Goal: Task Accomplishment & Management: Manage account settings

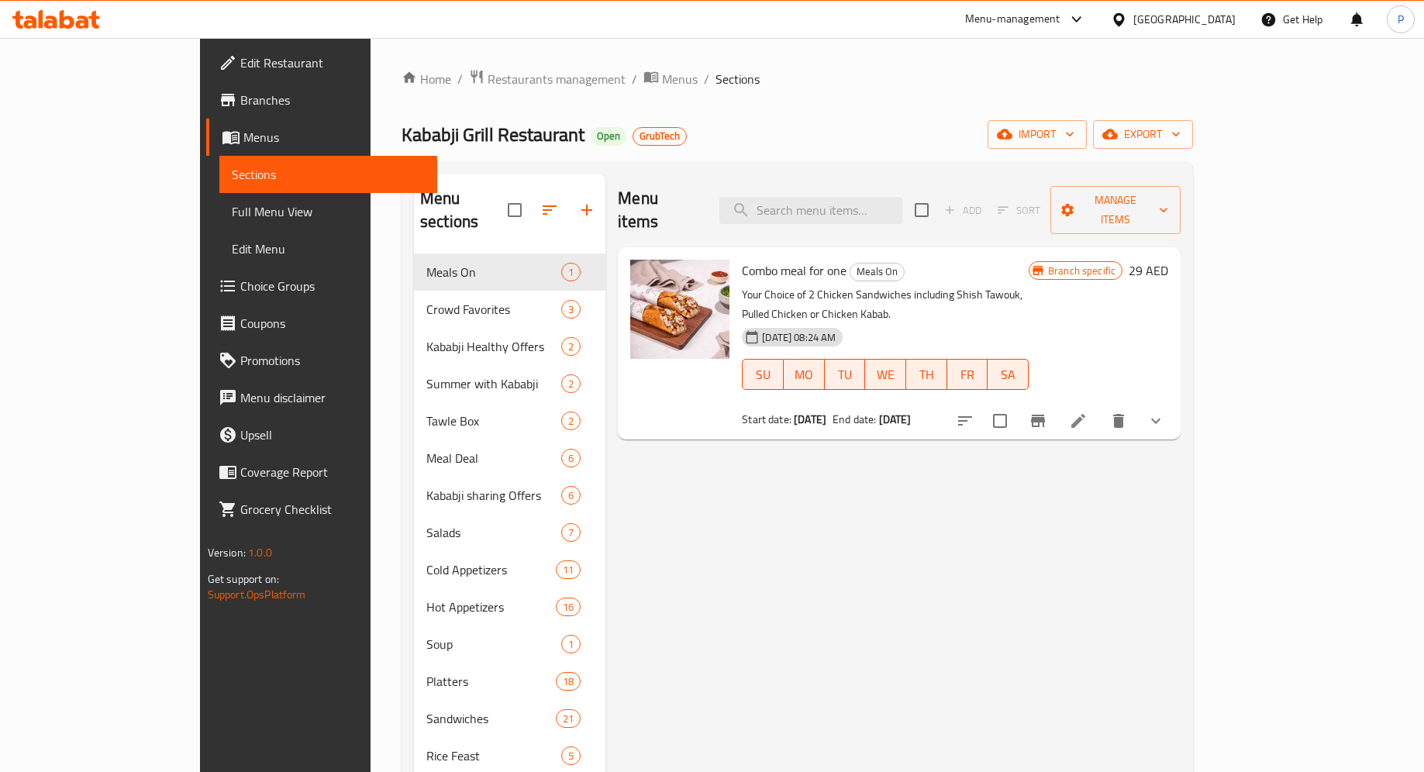
scroll to position [50, 0]
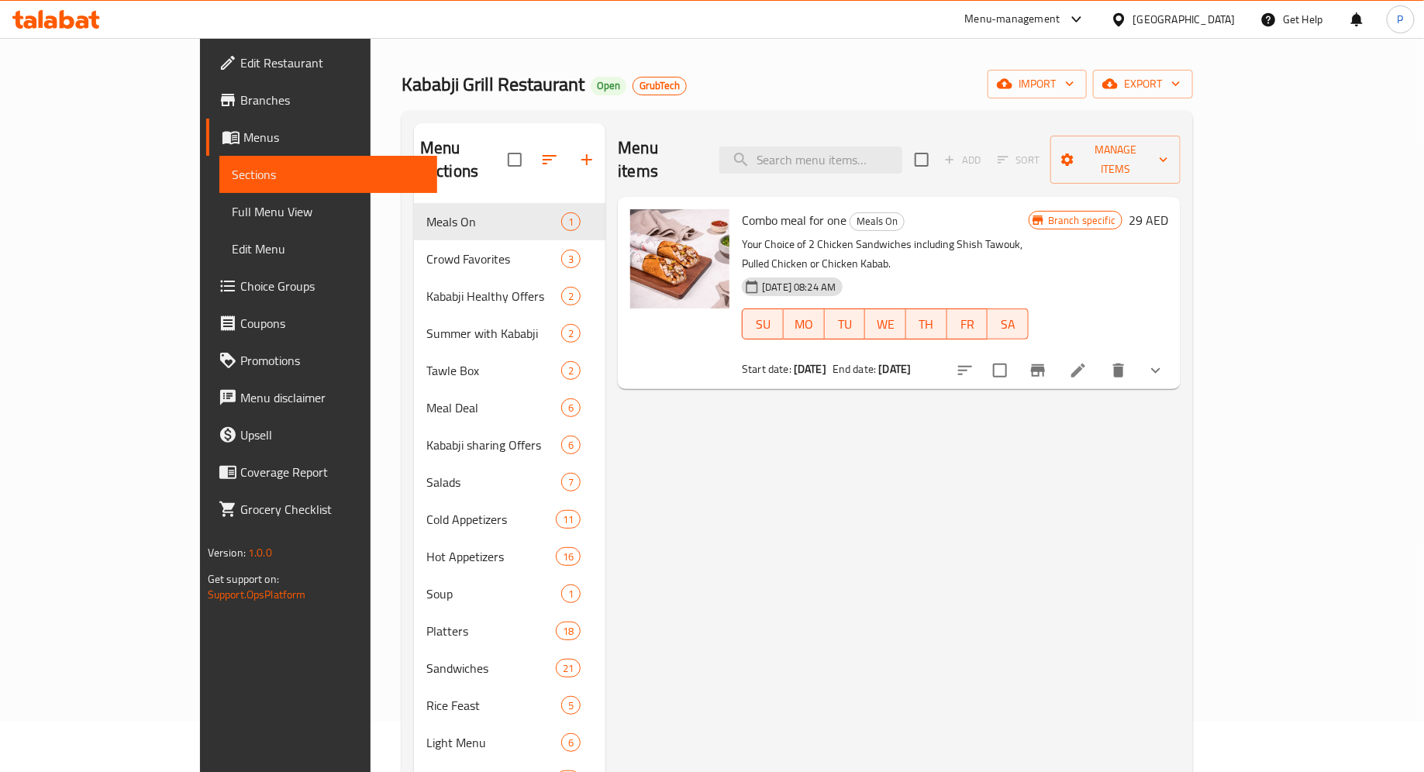
click at [77, 31] on div at bounding box center [56, 19] width 112 height 31
click at [72, 22] on icon at bounding box center [67, 19] width 15 height 19
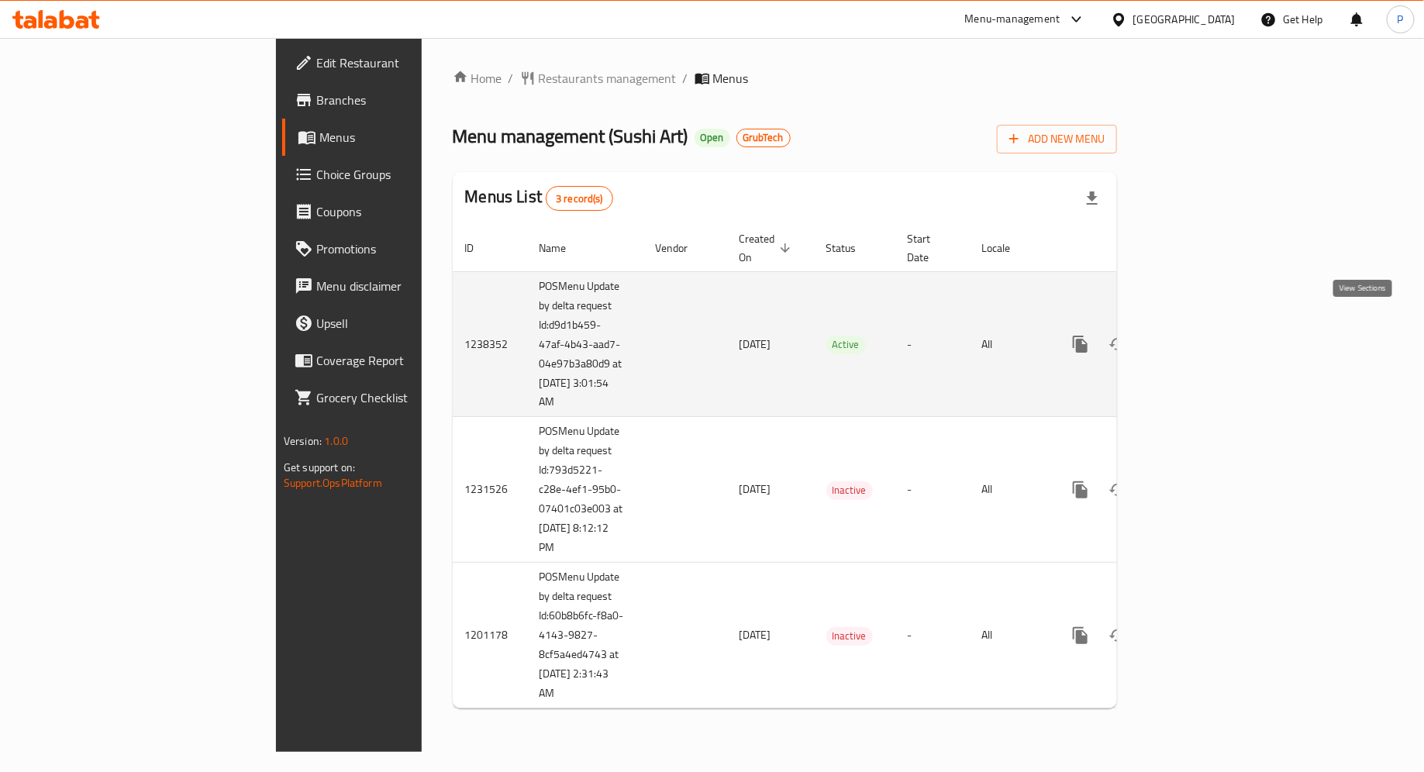
click at [1201, 335] on icon "enhanced table" at bounding box center [1192, 344] width 19 height 19
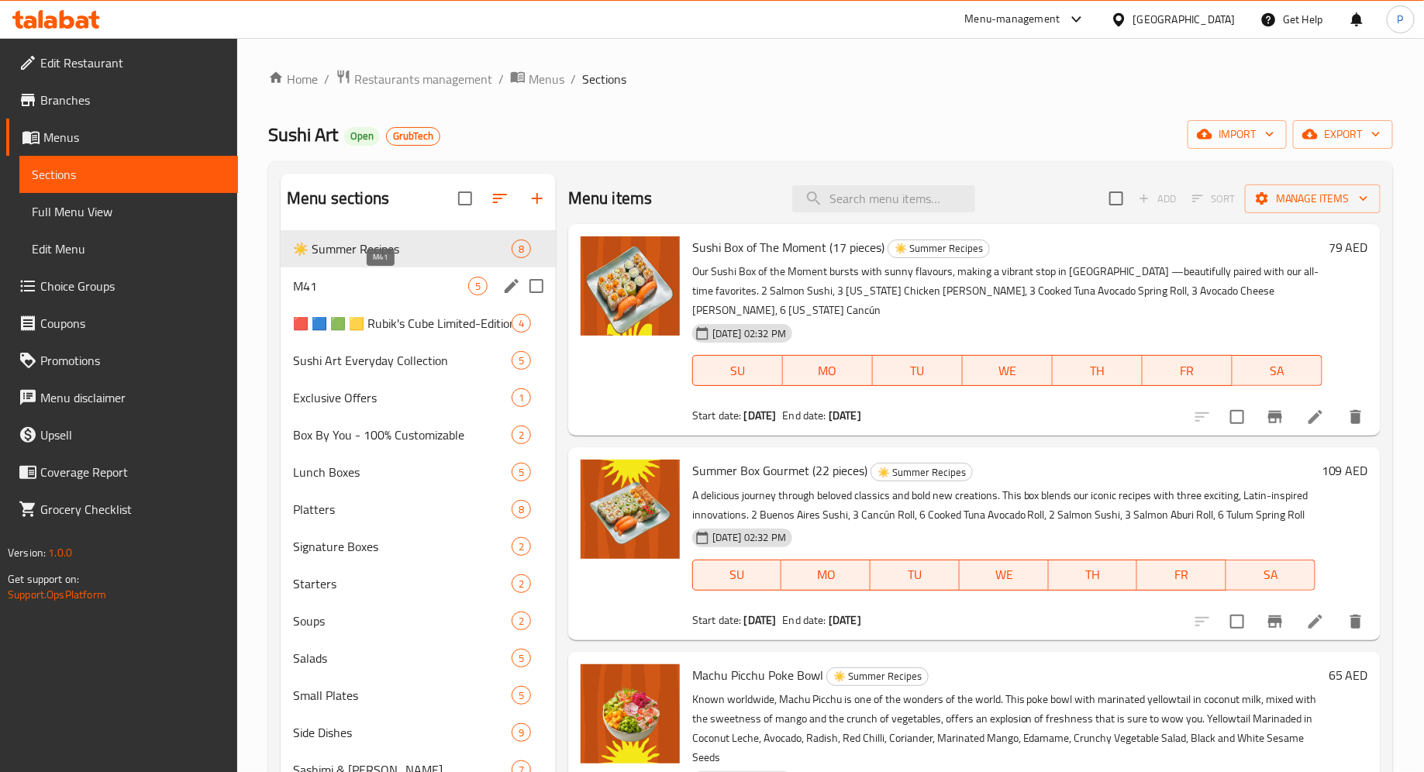
click at [412, 291] on span "M41" at bounding box center [380, 286] width 175 height 19
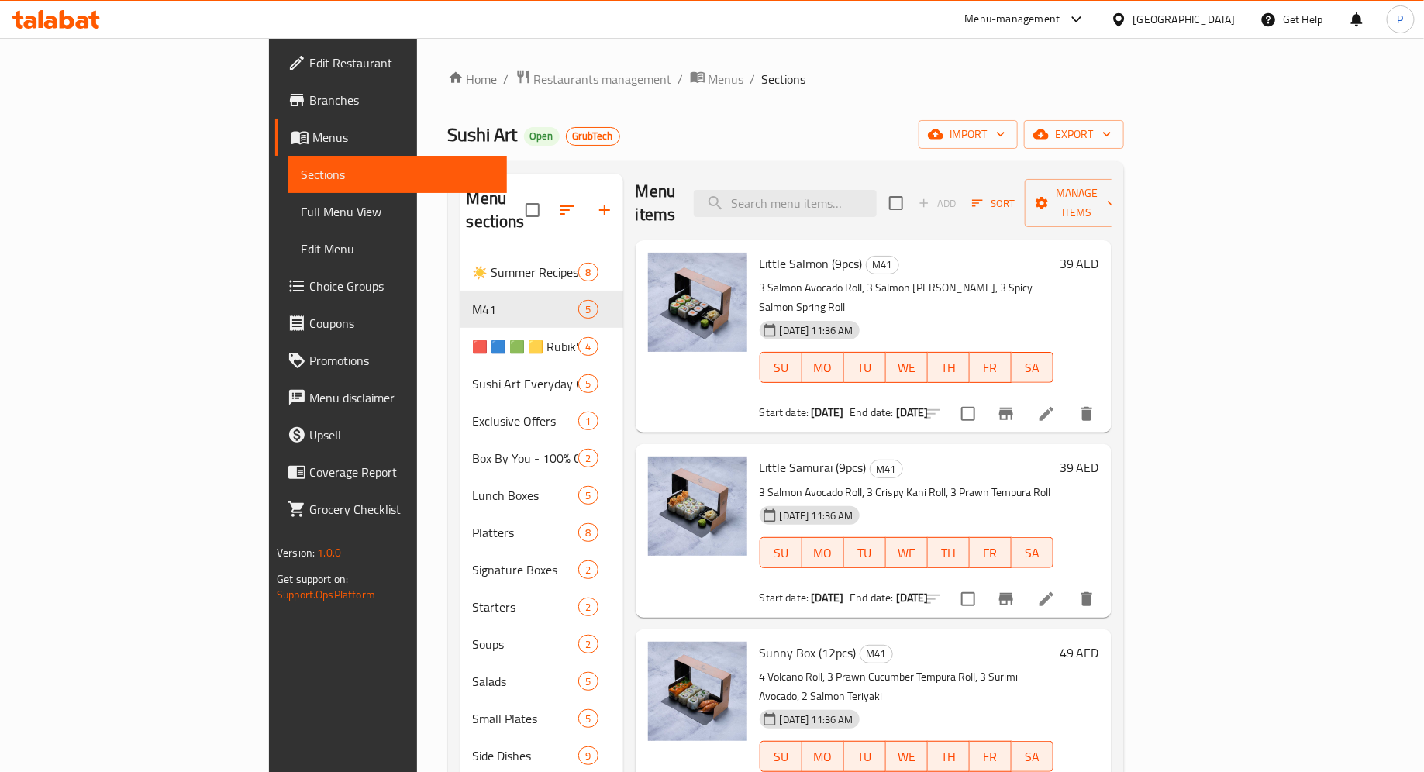
scroll to position [399, 0]
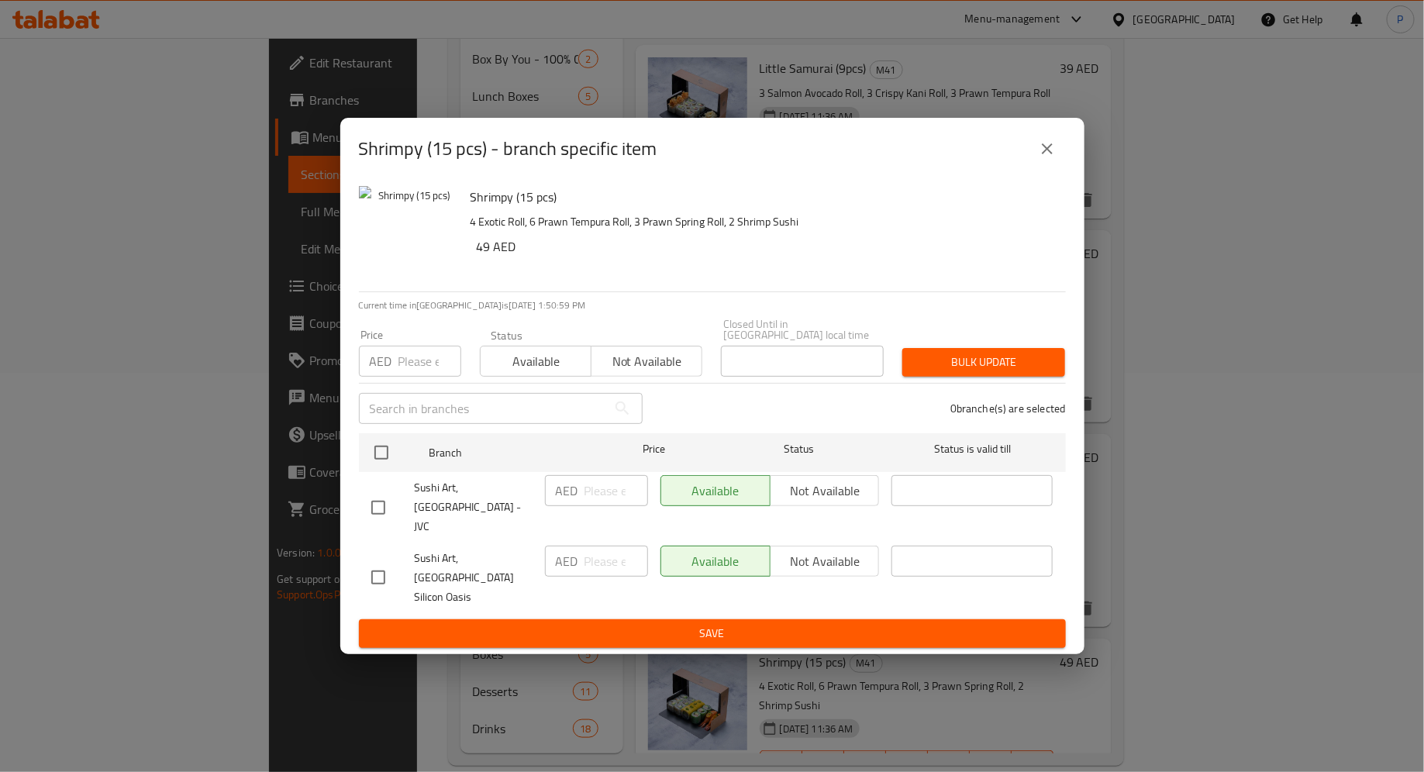
click at [1042, 158] on icon "close" at bounding box center [1047, 148] width 19 height 19
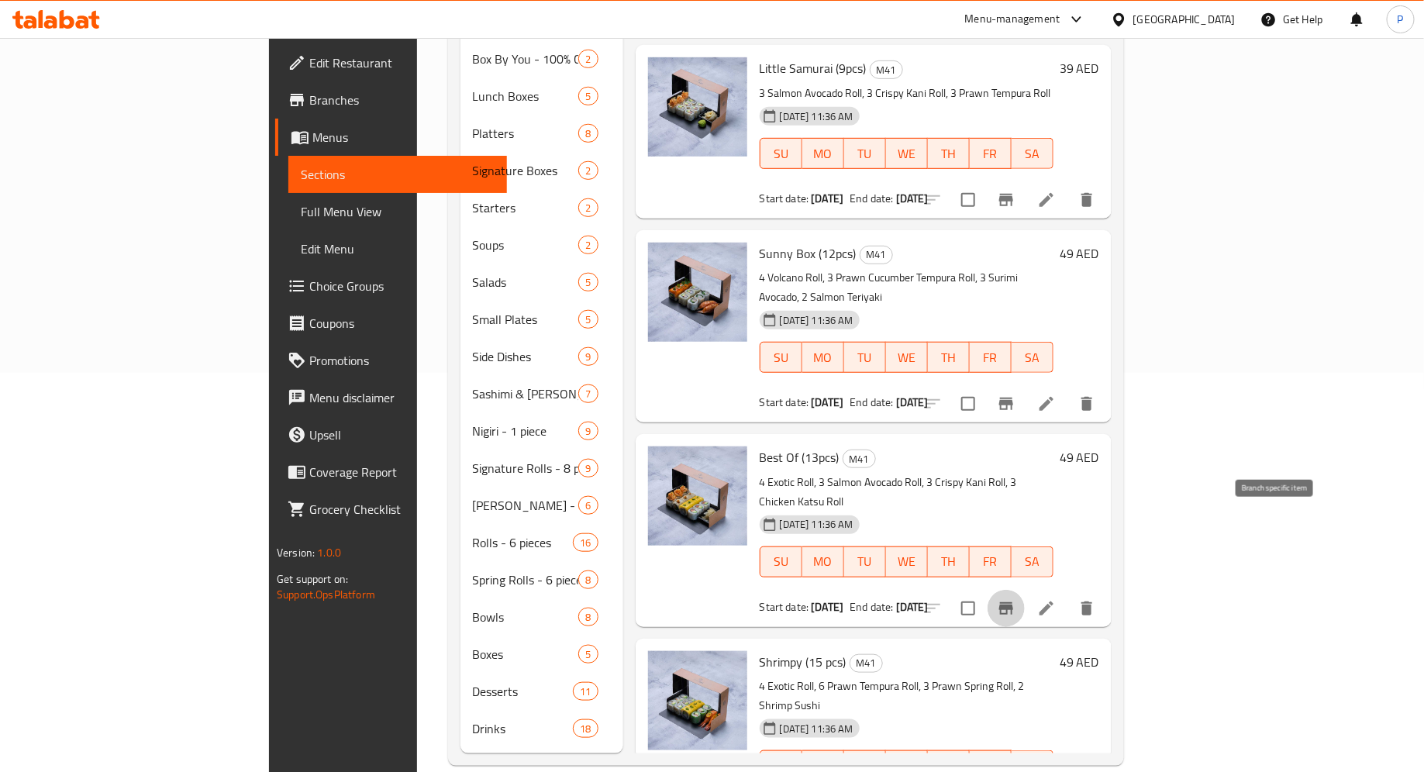
click at [1013, 602] on icon "Branch-specific-item" at bounding box center [1006, 608] width 14 height 12
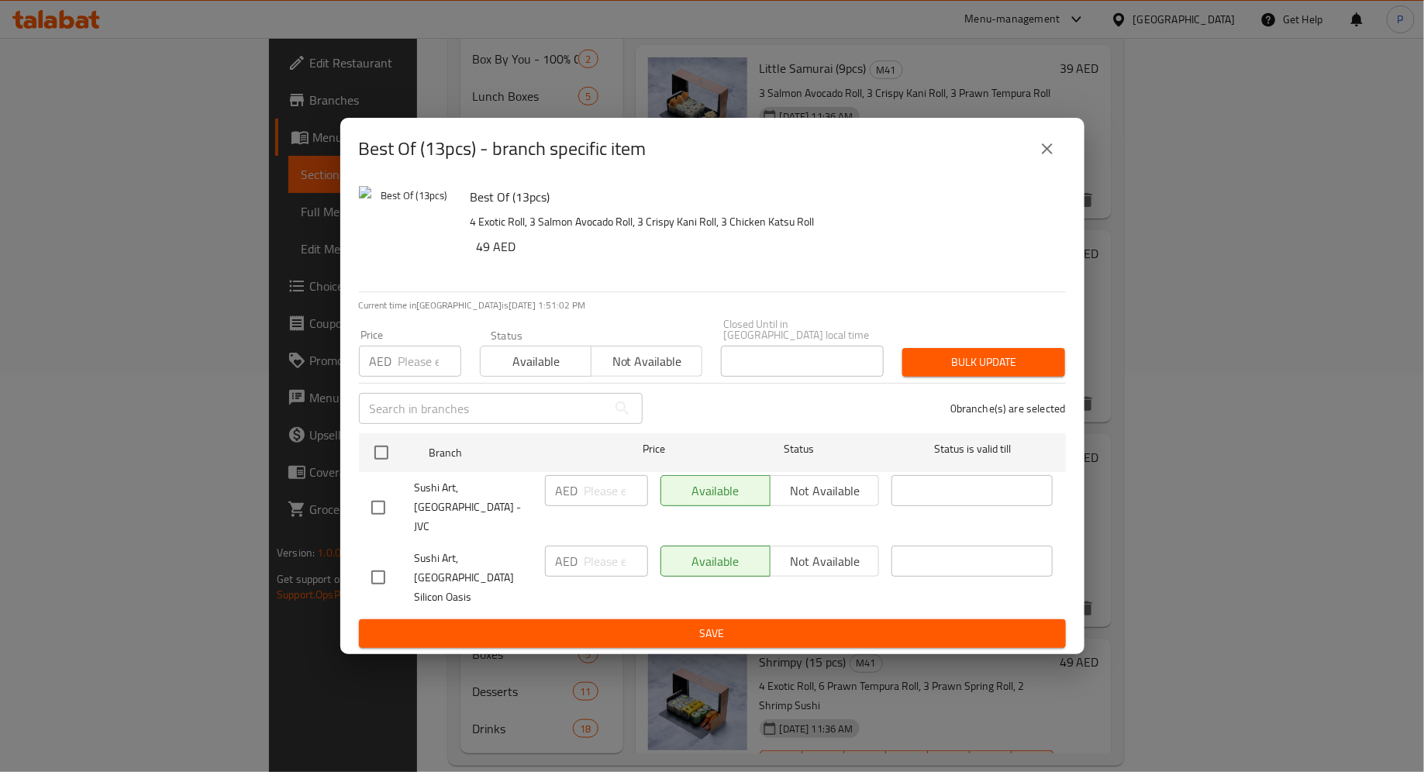
click at [1042, 158] on icon "close" at bounding box center [1047, 148] width 19 height 19
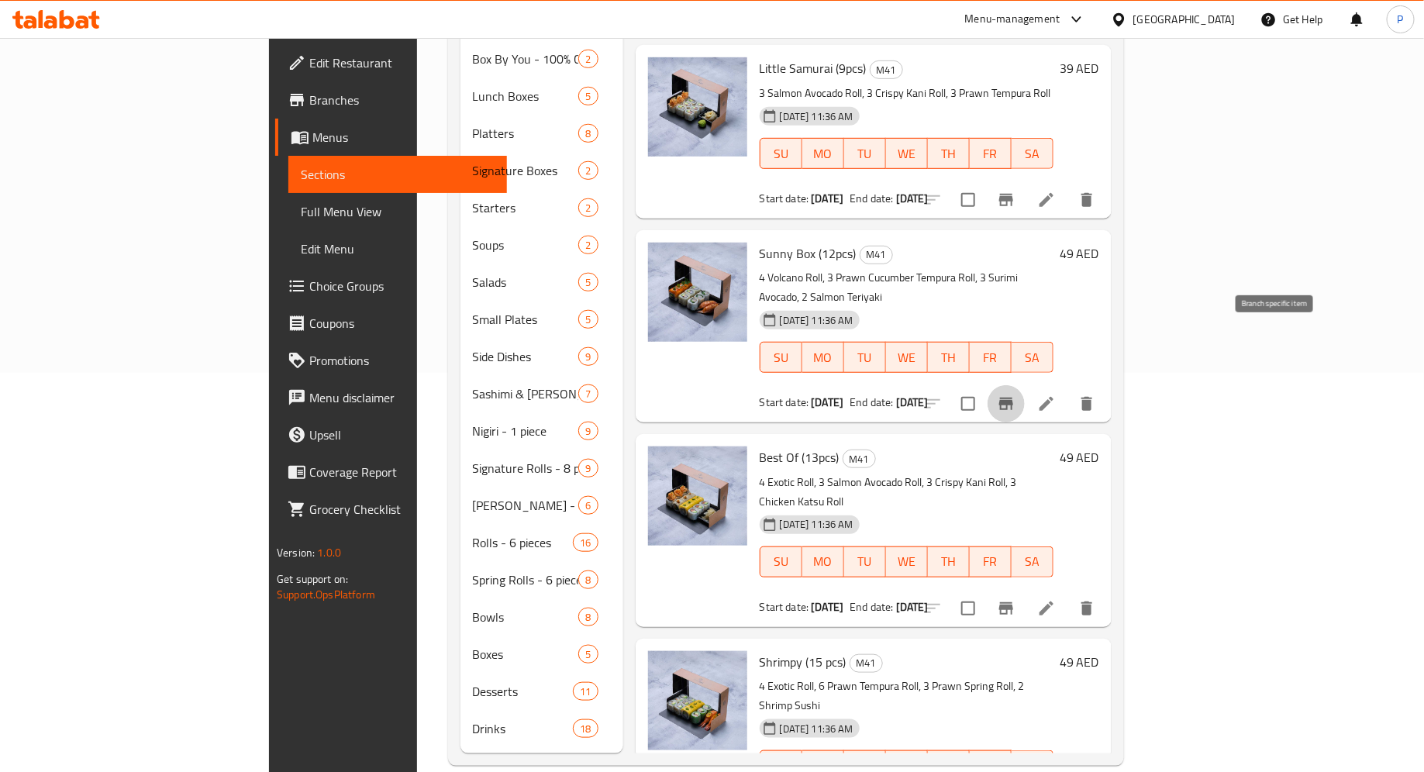
click at [1015, 394] on icon "Branch-specific-item" at bounding box center [1006, 403] width 19 height 19
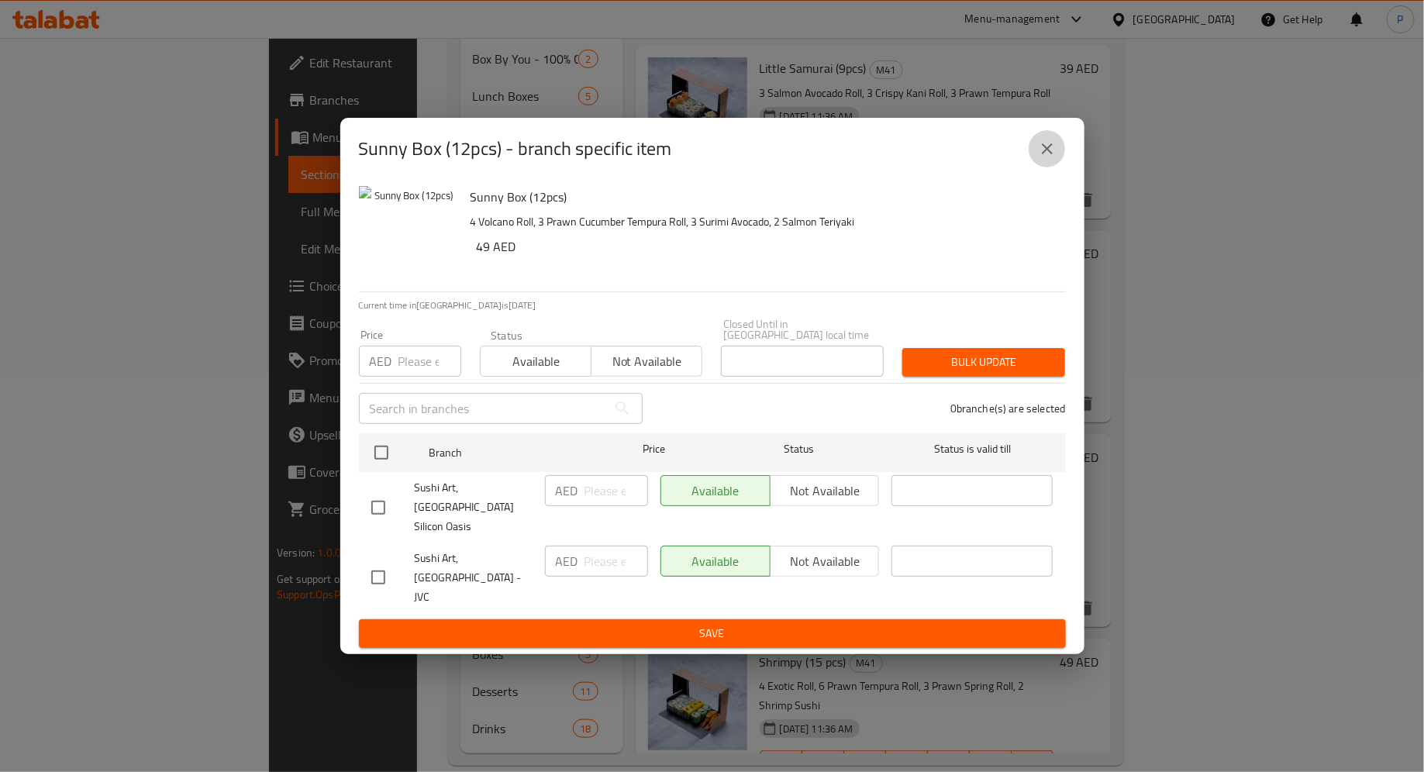
click at [1032, 167] on button "close" at bounding box center [1046, 148] width 37 height 37
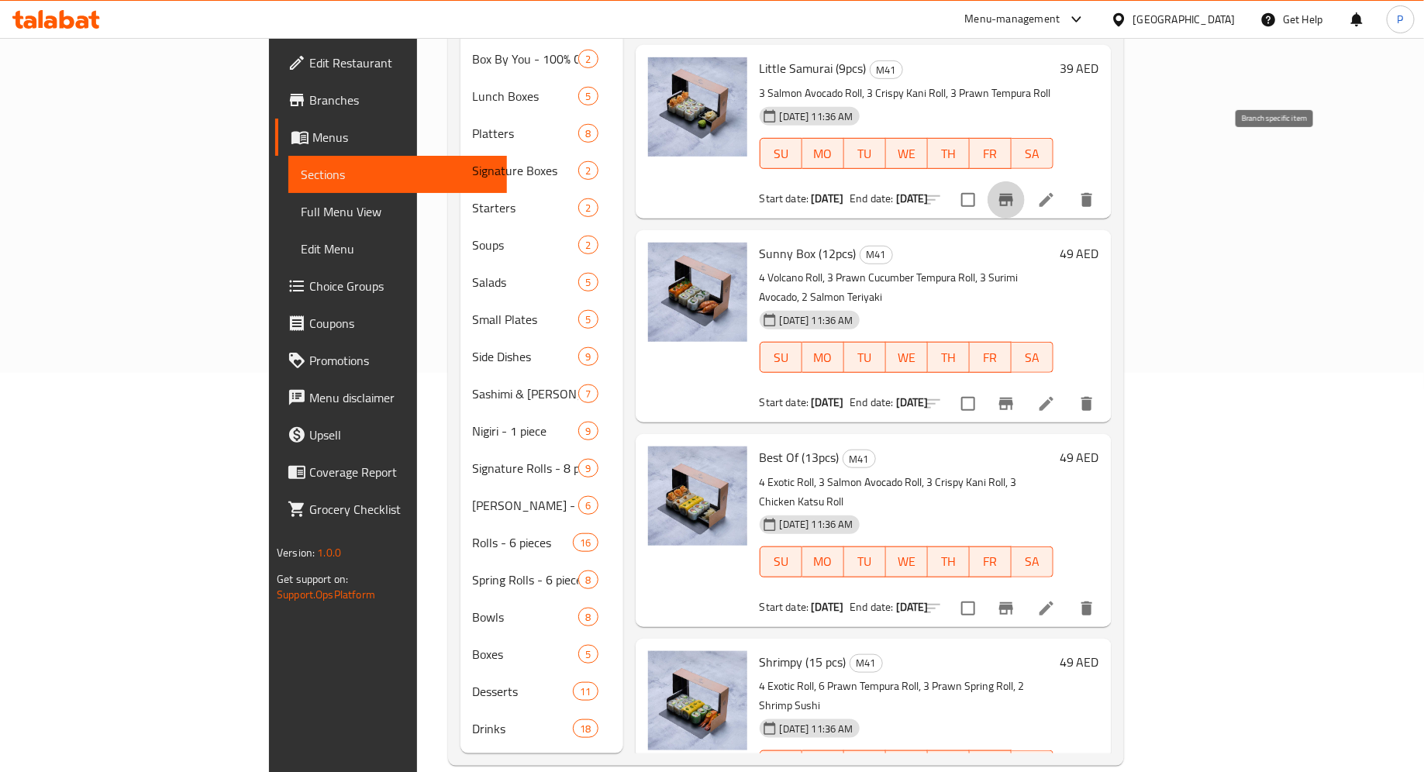
click at [1013, 194] on icon "Branch-specific-item" at bounding box center [1006, 200] width 14 height 12
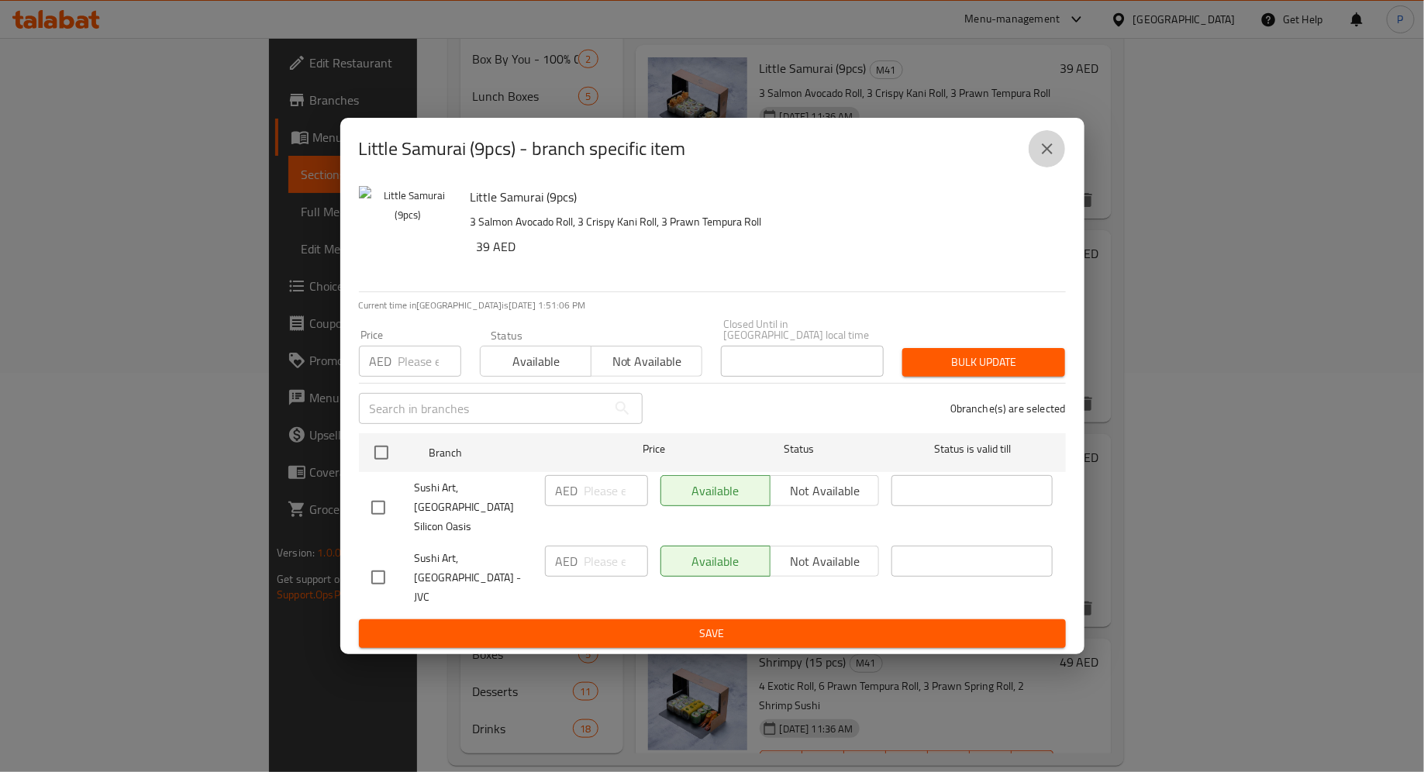
click at [1049, 158] on icon "close" at bounding box center [1047, 148] width 19 height 19
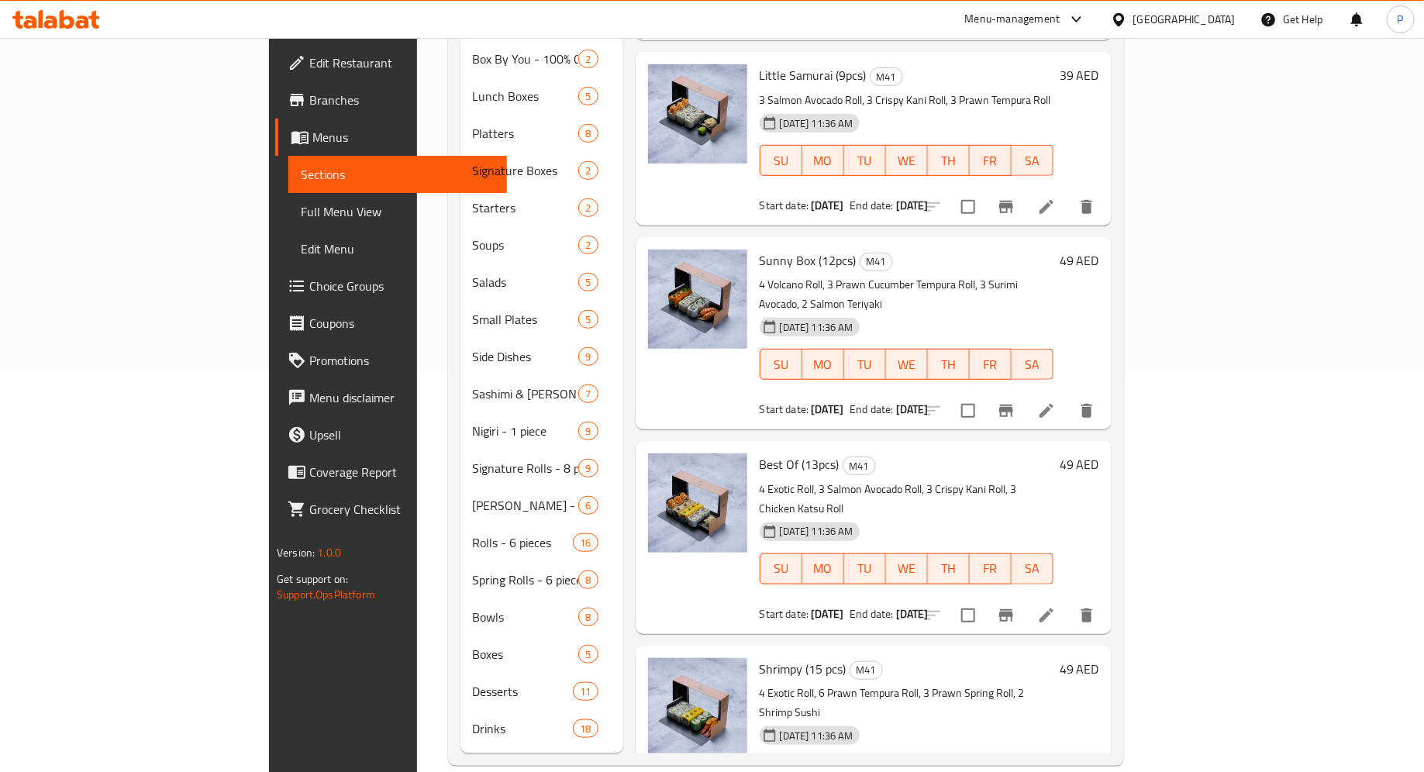
scroll to position [0, 0]
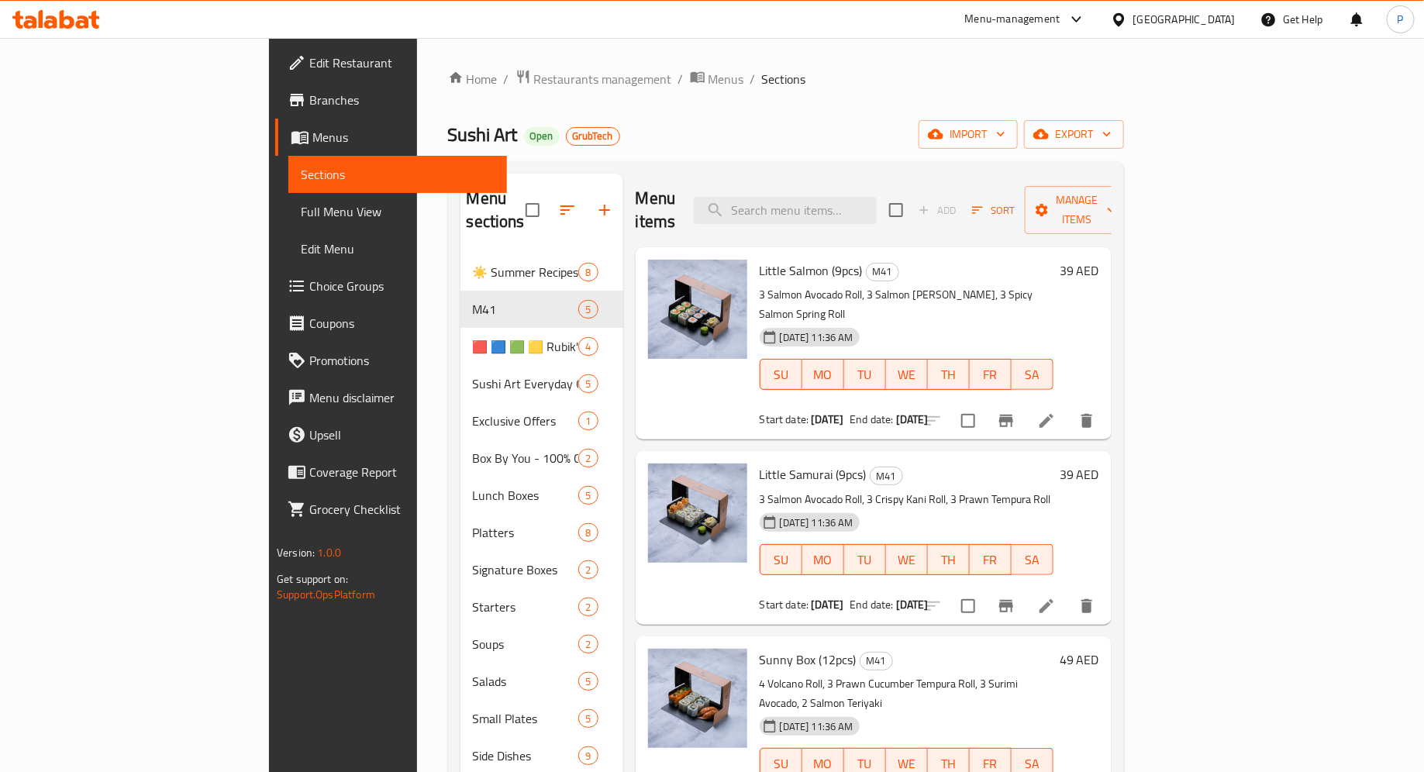
click at [1021, 215] on div "Menu items Add Sort Manage items" at bounding box center [873, 211] width 476 height 74
click at [680, 126] on div "Sushi Art Open GrubTech import export" at bounding box center [786, 134] width 676 height 29
click at [714, 115] on div "Home / Restaurants management / Menus / Sections Sushi Art Open GrubTech import…" at bounding box center [786, 617] width 676 height 1096
